Goal: Find specific page/section

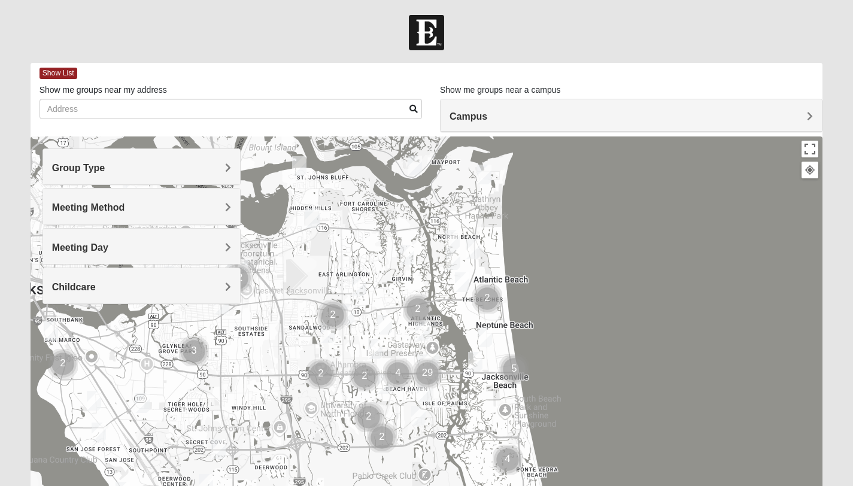
click at [478, 121] on span "Campus" at bounding box center [469, 116] width 38 height 10
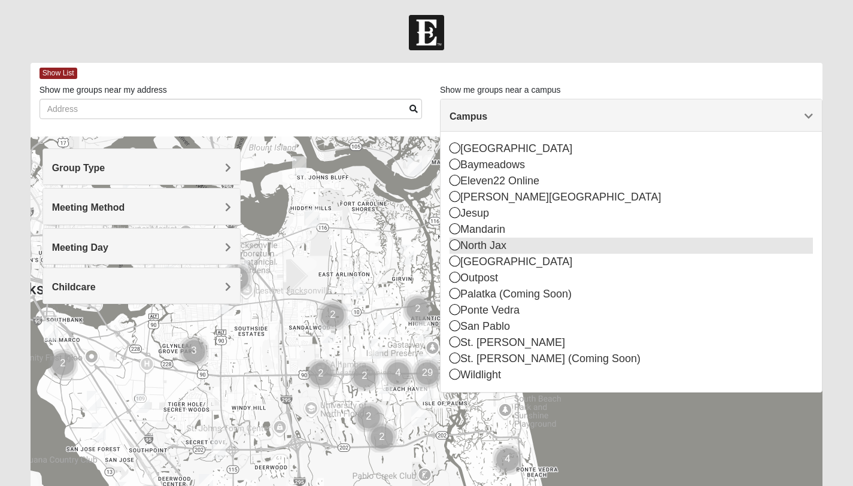
click at [471, 246] on div "North Jax" at bounding box center [631, 246] width 363 height 16
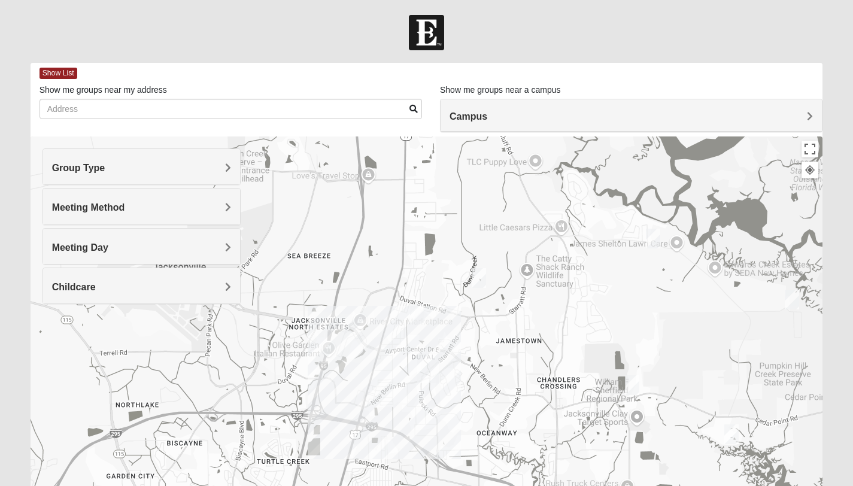
click at [117, 173] on h4 "Group Type" at bounding box center [141, 167] width 179 height 11
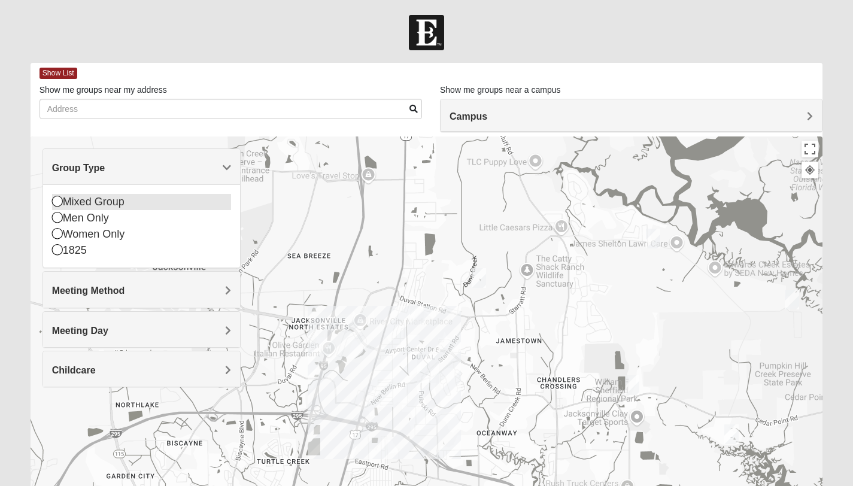
click at [68, 207] on div "Mixed Group" at bounding box center [141, 202] width 179 height 16
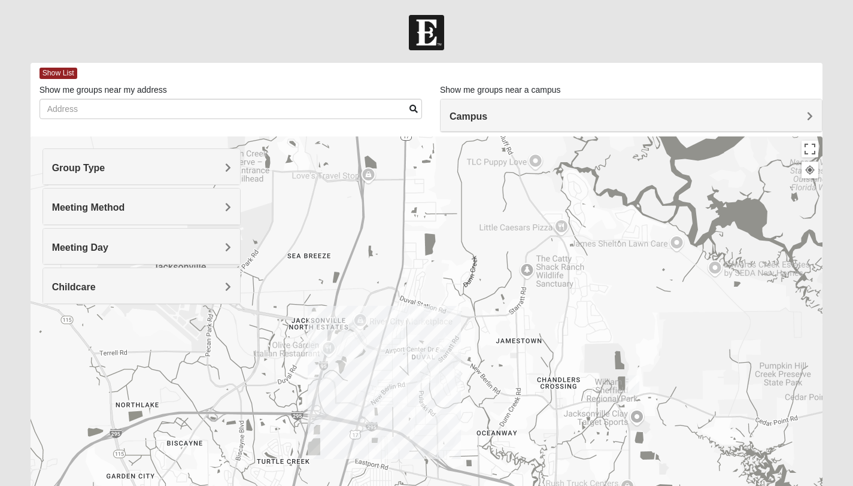
click at [84, 213] on h4 "Meeting Method" at bounding box center [141, 207] width 179 height 11
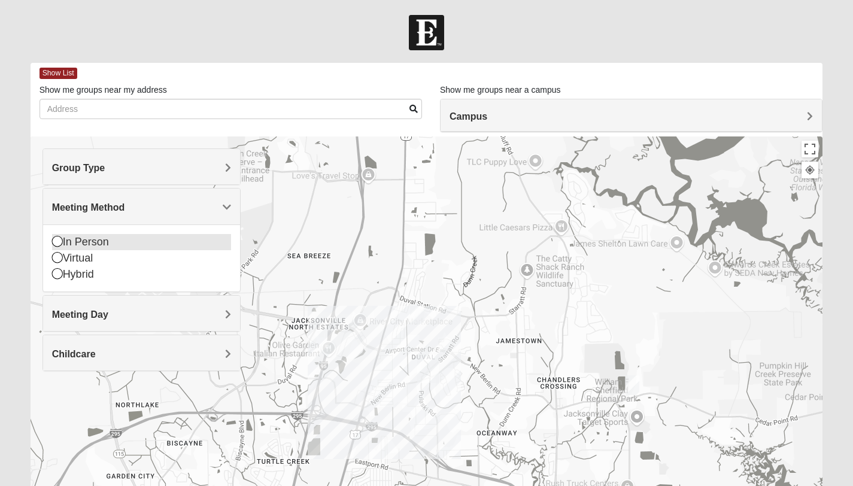
click at [91, 244] on div "In Person" at bounding box center [141, 242] width 179 height 16
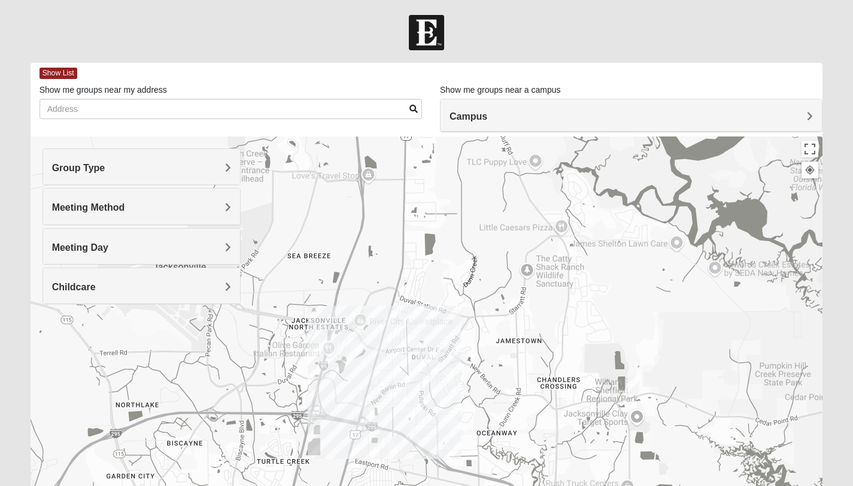
click at [91, 244] on span "Meeting Day" at bounding box center [80, 248] width 56 height 10
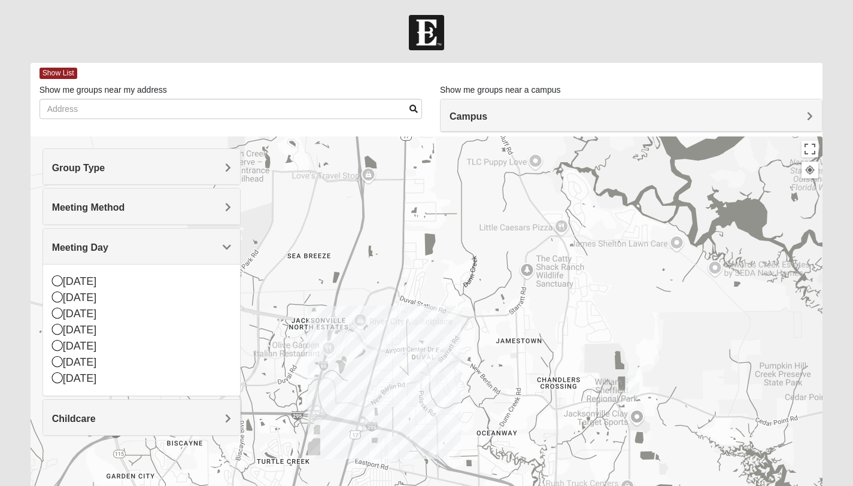
click at [63, 253] on div "Meeting Day" at bounding box center [141, 246] width 197 height 35
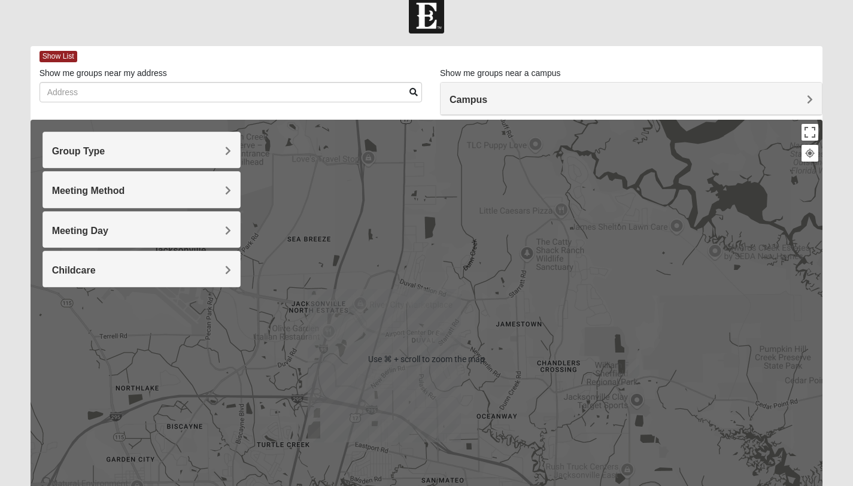
scroll to position [34, 0]
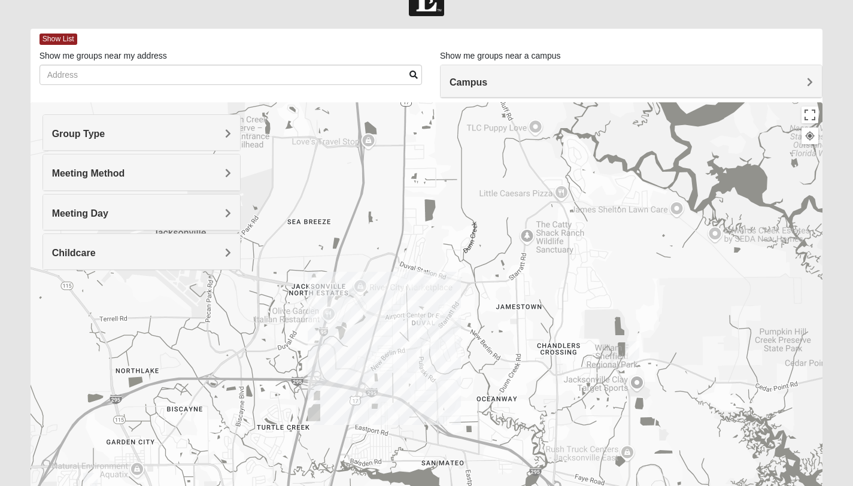
click at [210, 259] on div "Childcare" at bounding box center [141, 251] width 197 height 35
click at [57, 302] on icon at bounding box center [57, 302] width 11 height 11
click at [95, 213] on span "Meeting Day" at bounding box center [80, 213] width 56 height 10
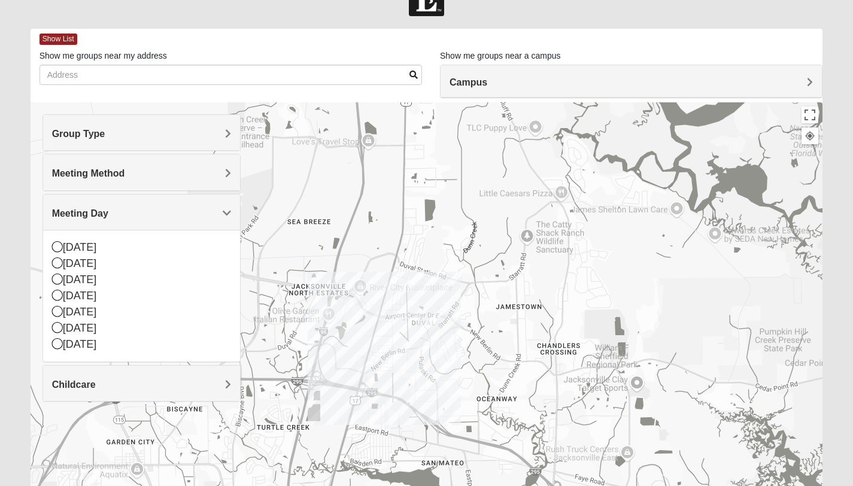
click at [97, 170] on span "Meeting Method" at bounding box center [88, 173] width 73 height 10
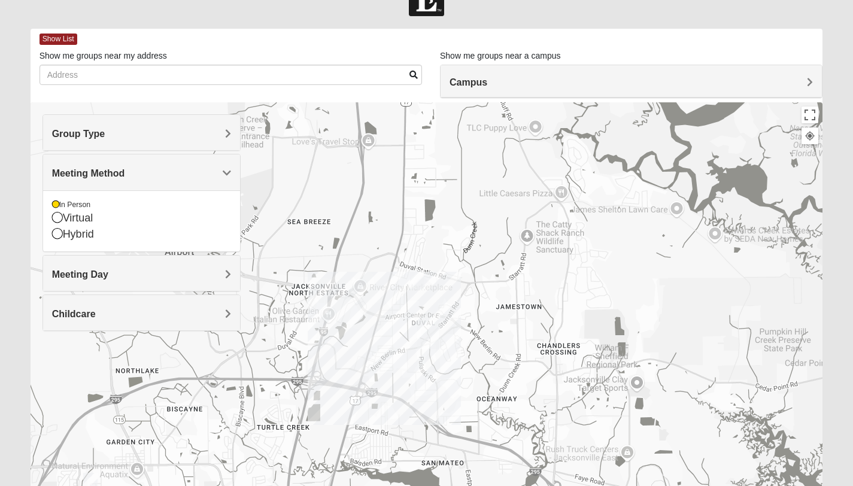
click at [2, 192] on form "Hello [PERSON_NAME] My Account Log Out Find A Group Error" at bounding box center [426, 303] width 853 height 644
